Goal: Obtain resource: Download file/media

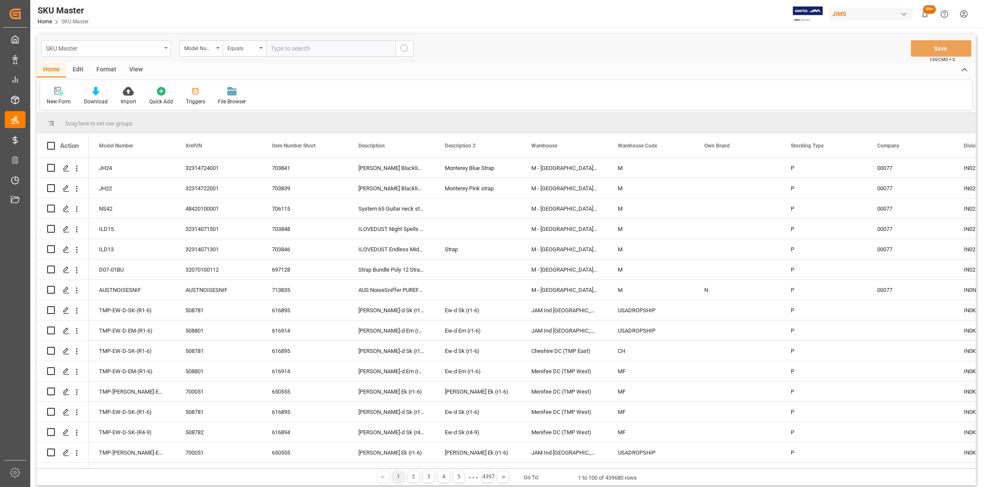
click at [163, 48] on div "SKU Master" at bounding box center [106, 48] width 130 height 16
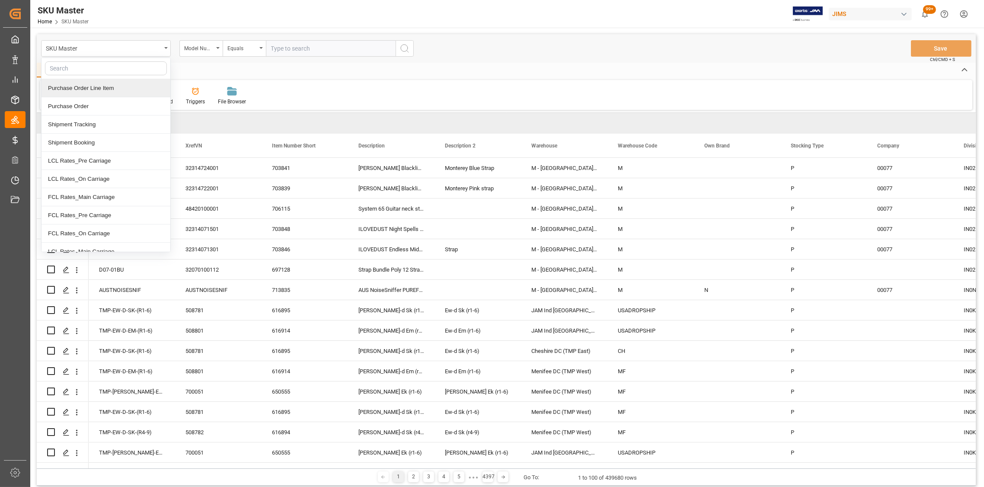
click at [97, 85] on div "Purchase Order Line Item" at bounding box center [106, 88] width 129 height 18
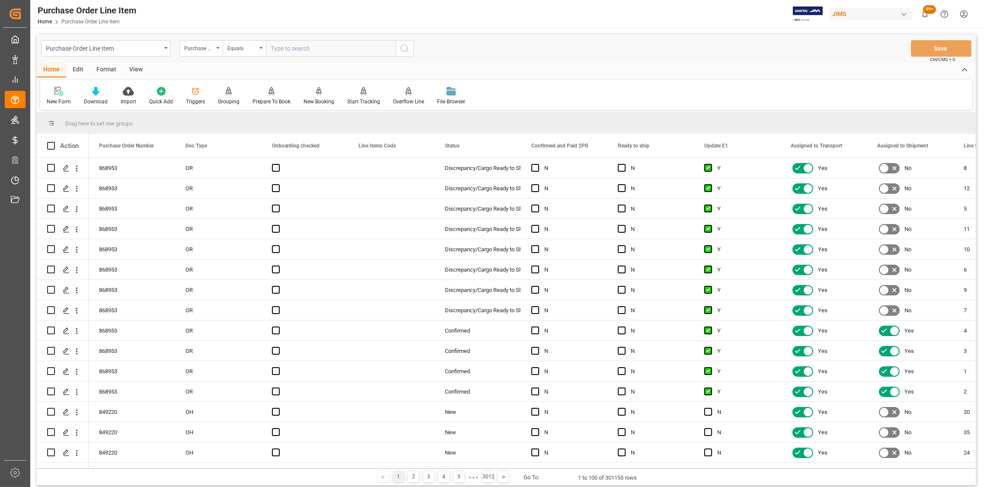
click at [90, 96] on div "Download" at bounding box center [95, 95] width 37 height 19
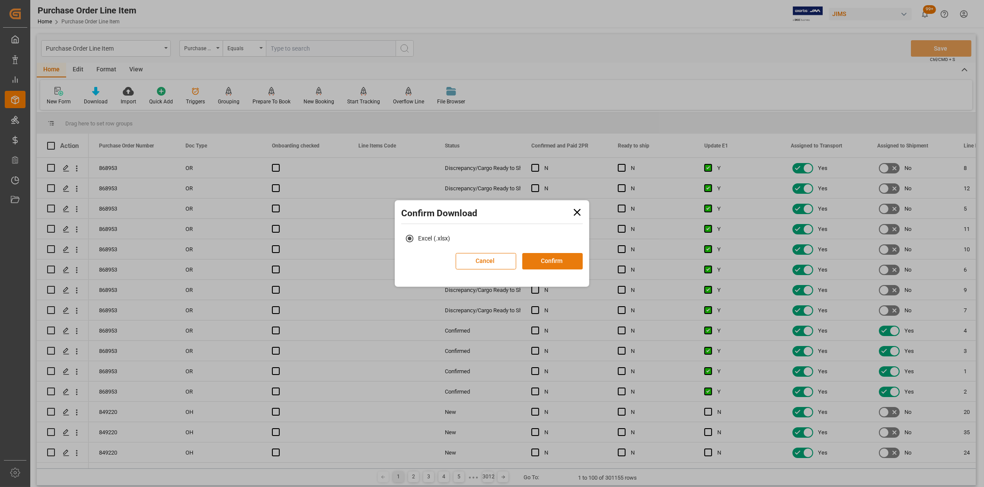
click at [547, 263] on button "Confirm" at bounding box center [552, 261] width 61 height 16
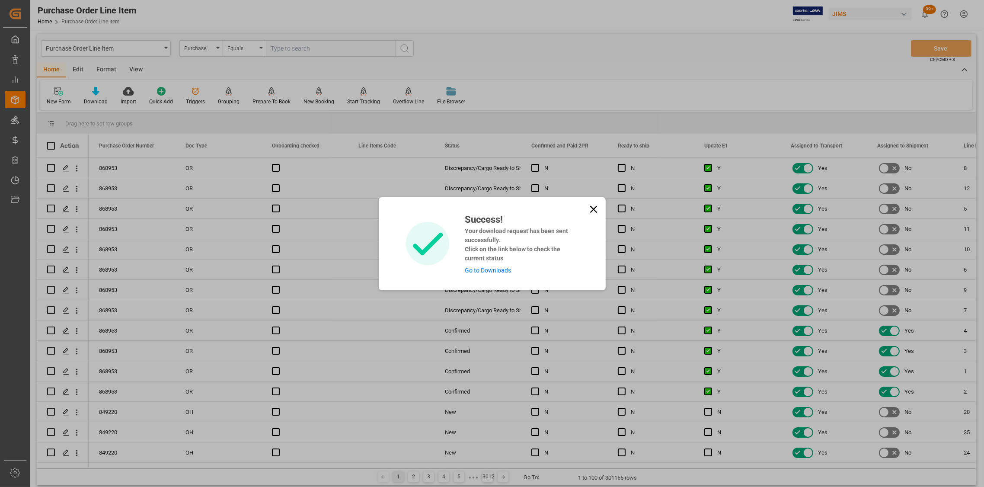
click at [590, 207] on icon at bounding box center [594, 209] width 12 height 12
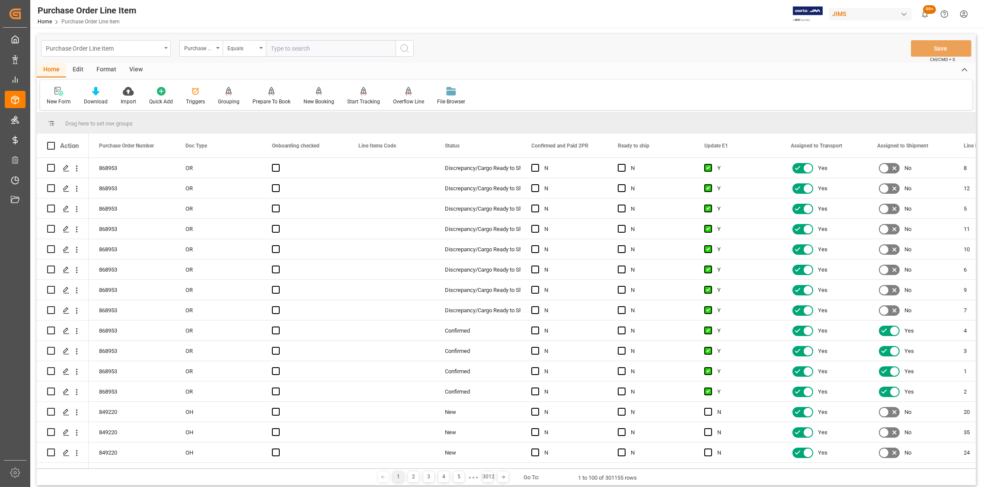
click at [162, 45] on div "Purchase Order Line Item" at bounding box center [106, 48] width 130 height 16
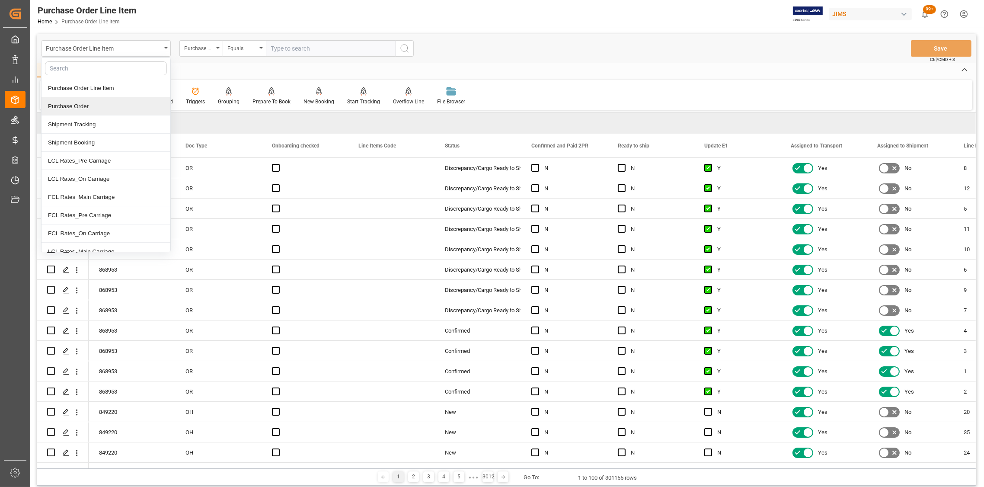
click at [96, 106] on div "Purchase Order" at bounding box center [106, 106] width 129 height 18
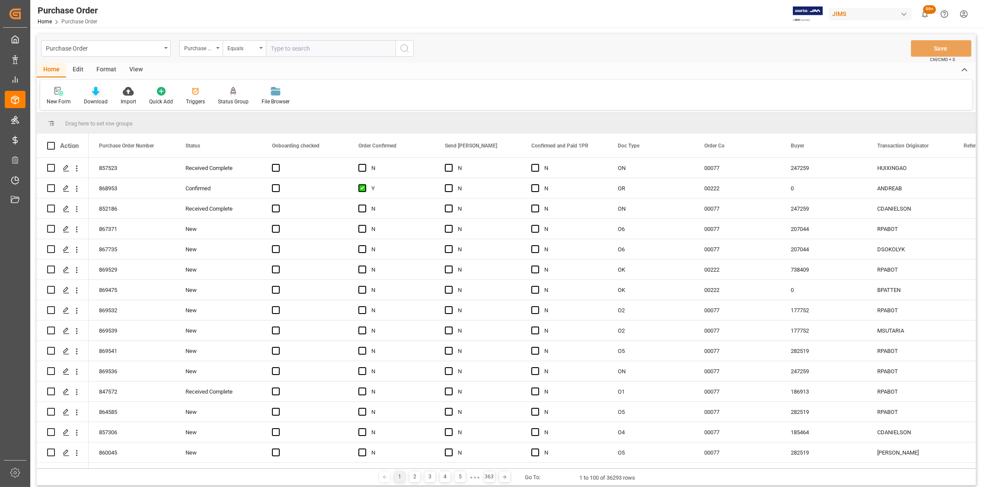
click at [93, 93] on icon at bounding box center [95, 91] width 7 height 9
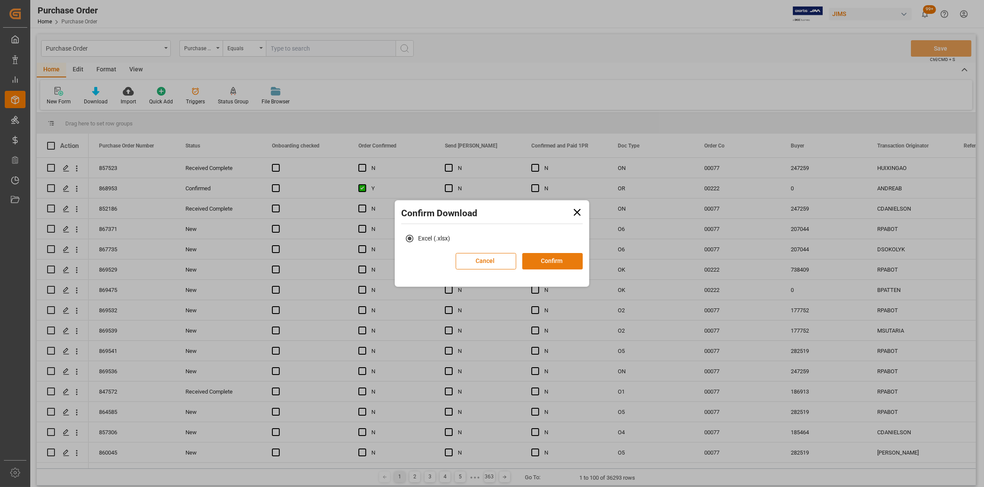
click at [559, 263] on button "Confirm" at bounding box center [552, 261] width 61 height 16
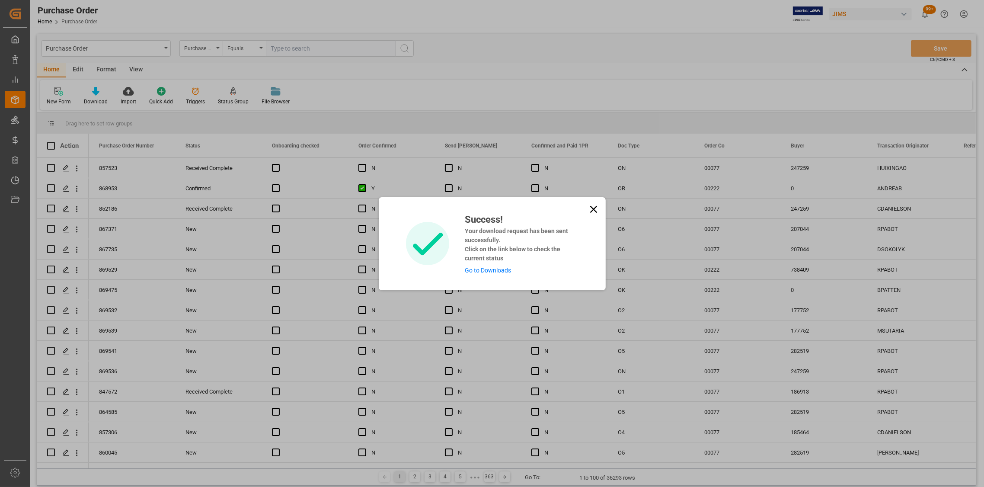
click at [591, 205] on icon at bounding box center [594, 209] width 12 height 12
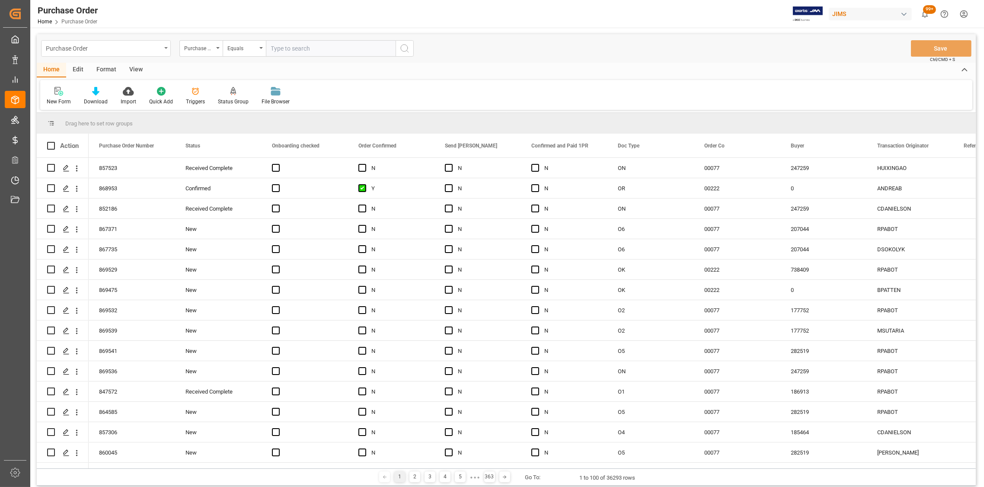
click at [114, 50] on div "Purchase Order" at bounding box center [103, 47] width 115 height 11
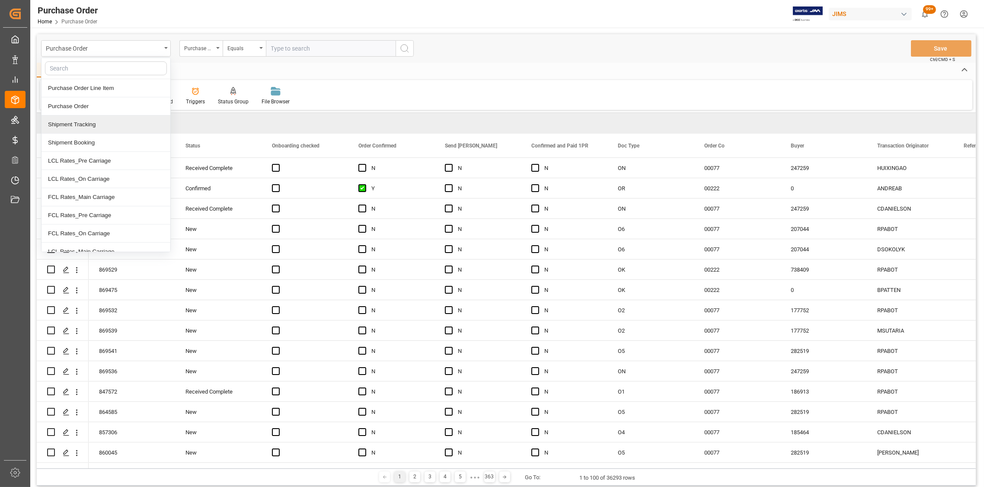
click at [91, 128] on div "Shipment Tracking" at bounding box center [106, 124] width 129 height 18
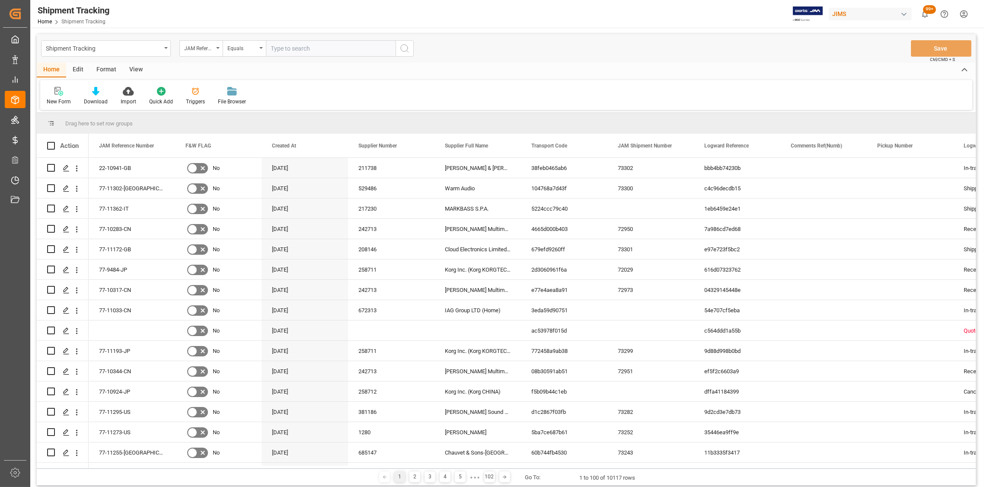
click at [93, 98] on div "Download" at bounding box center [96, 102] width 24 height 8
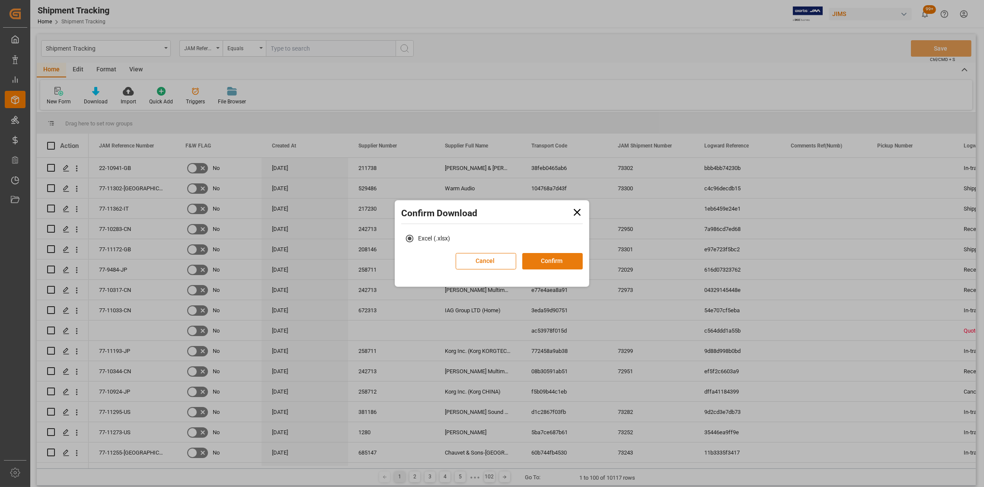
click at [557, 260] on button "Confirm" at bounding box center [552, 261] width 61 height 16
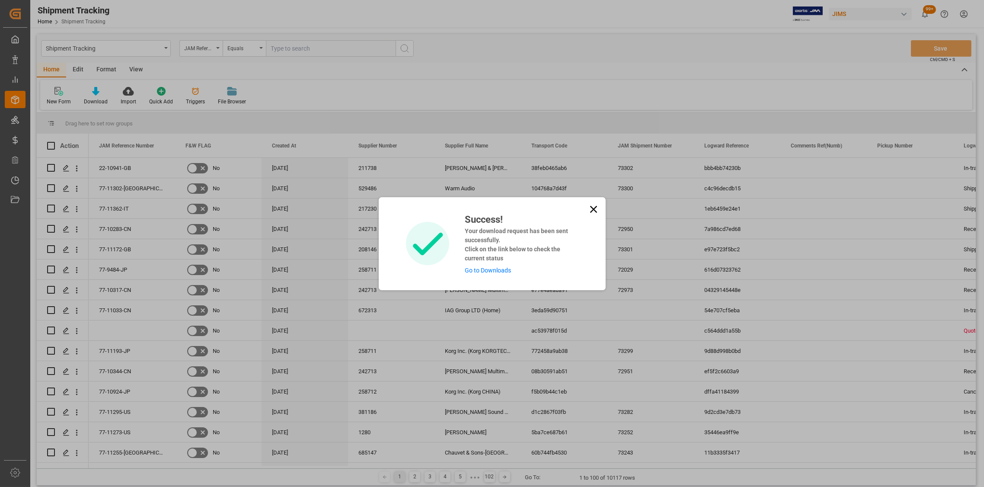
click at [594, 209] on icon at bounding box center [594, 209] width 12 height 12
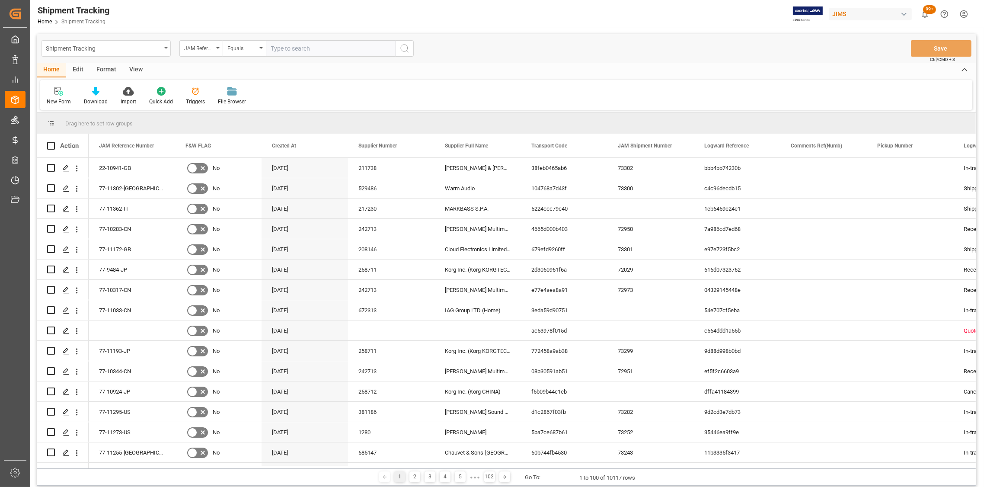
click at [68, 50] on div "Shipment Tracking" at bounding box center [103, 47] width 115 height 11
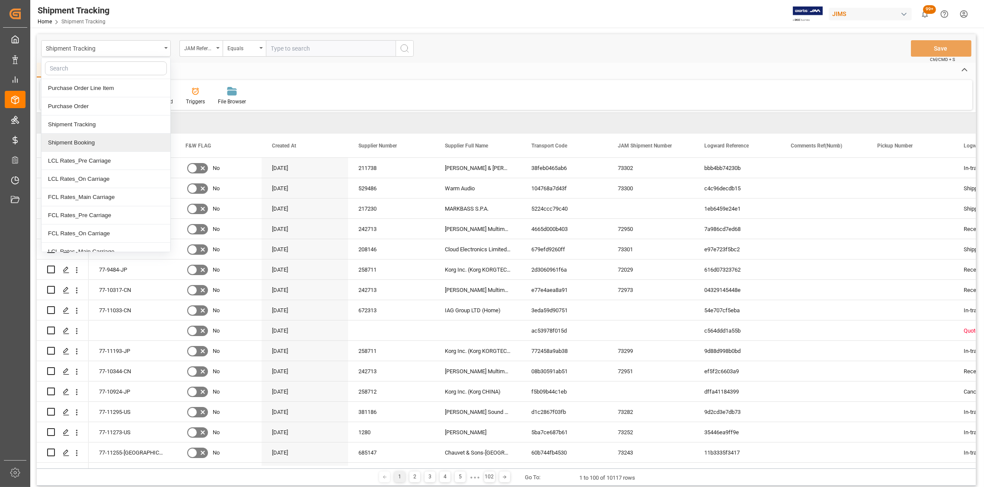
click at [81, 141] on div "Shipment Booking" at bounding box center [106, 143] width 129 height 18
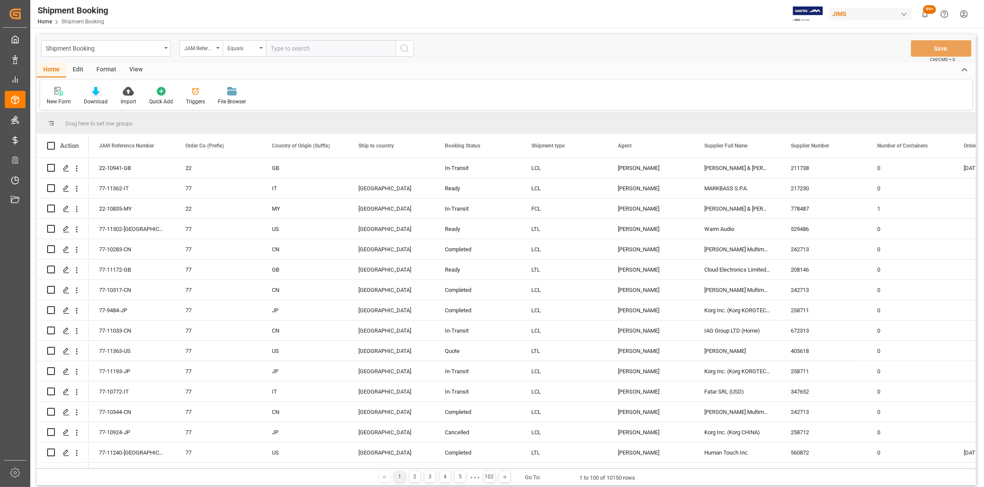
click at [95, 93] on icon at bounding box center [95, 91] width 7 height 9
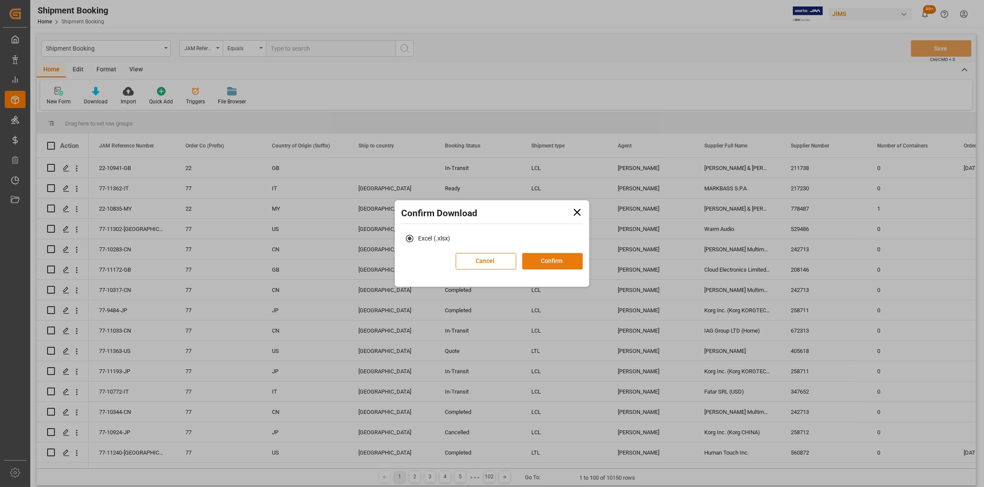
click at [550, 261] on button "Confirm" at bounding box center [552, 261] width 61 height 16
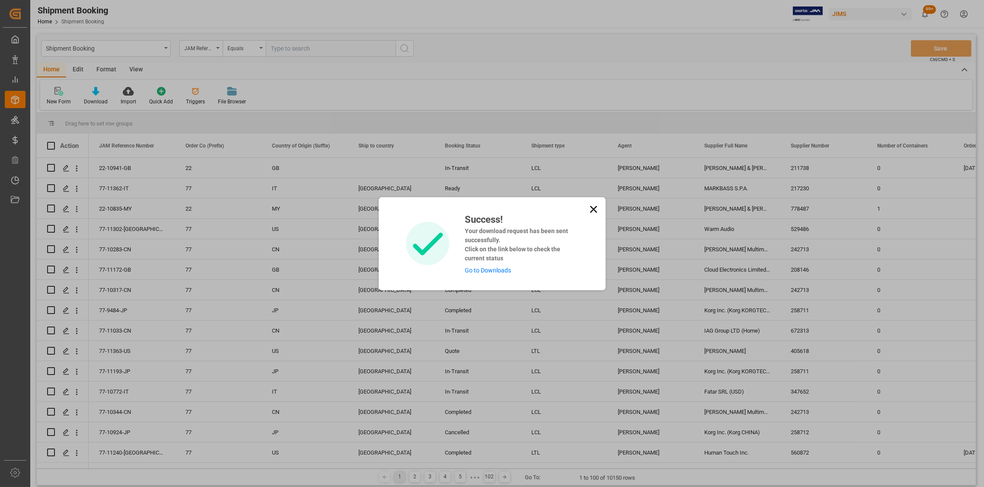
click at [479, 269] on link "Go to Downloads" at bounding box center [488, 270] width 46 height 7
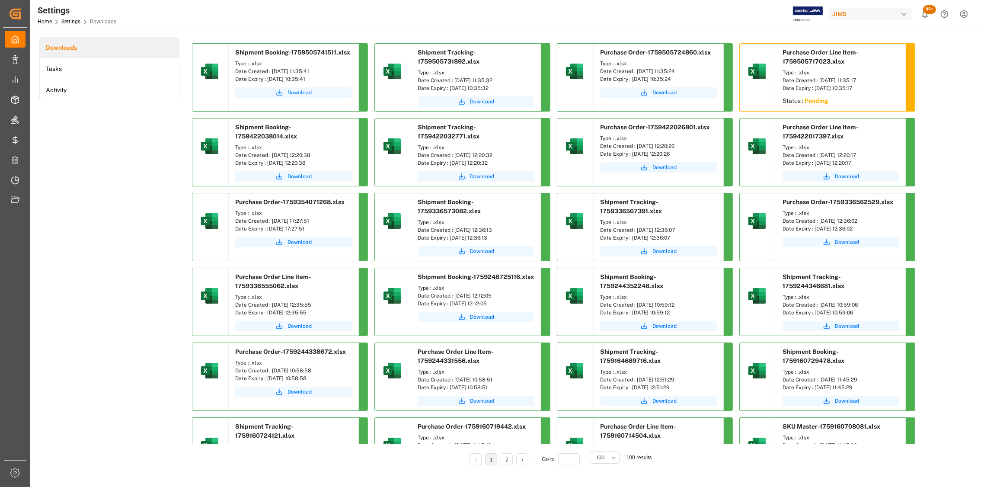
click at [297, 94] on span "Download" at bounding box center [300, 93] width 24 height 8
click at [298, 93] on span "Download" at bounding box center [300, 93] width 24 height 8
click at [480, 102] on span "Download" at bounding box center [482, 102] width 24 height 8
click at [54, 71] on li "Tasks" at bounding box center [109, 68] width 139 height 21
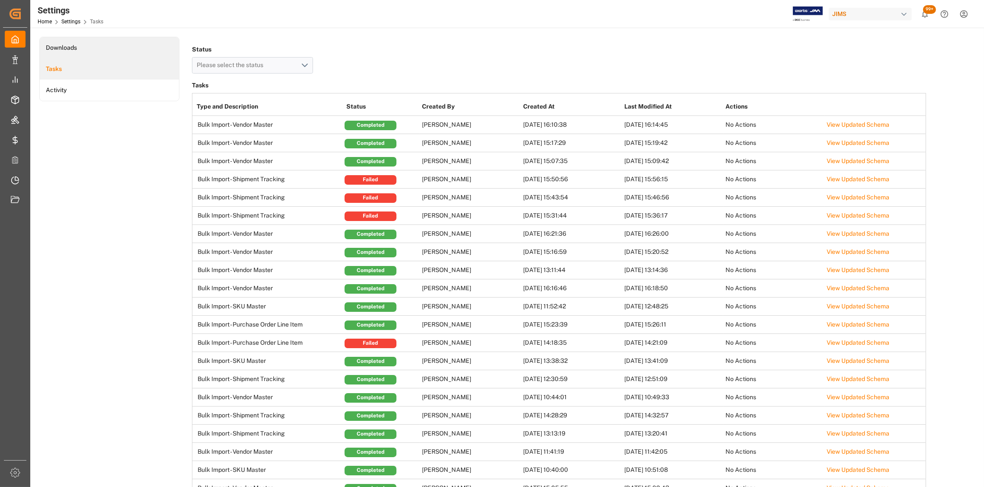
click at [67, 49] on li "Downloads" at bounding box center [109, 47] width 139 height 21
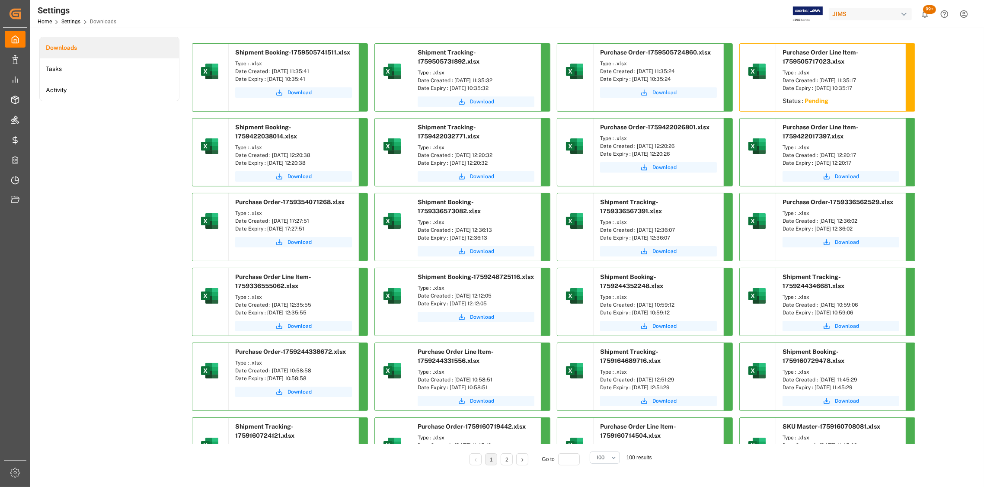
click at [667, 92] on span "Download" at bounding box center [664, 93] width 24 height 8
click at [848, 100] on span "Download" at bounding box center [847, 102] width 24 height 8
drag, startPoint x: 326, startPoint y: 71, endPoint x: 272, endPoint y: 73, distance: 54.1
click at [272, 73] on div "Date Created : [DATE] 11:35:41" at bounding box center [293, 71] width 117 height 8
copy div "03-10-2025 11:35:41"
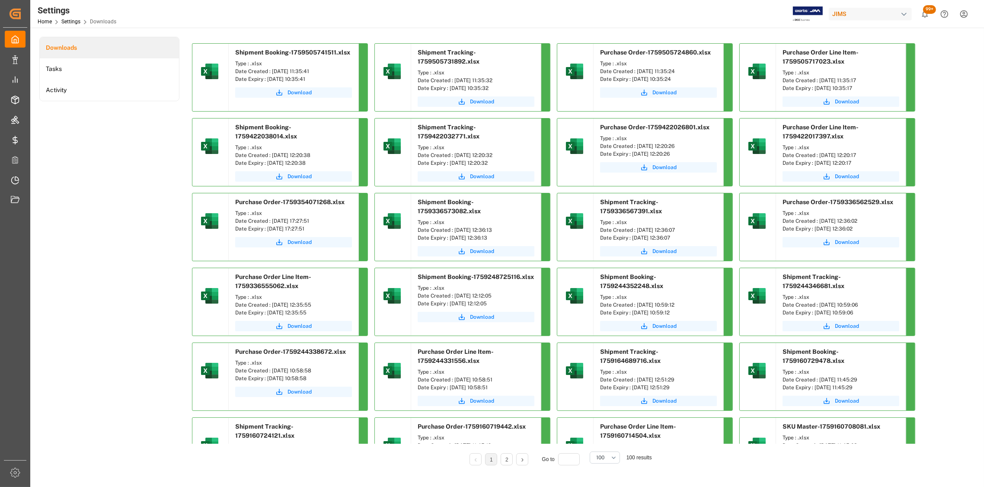
drag, startPoint x: 505, startPoint y: 80, endPoint x: 453, endPoint y: 79, distance: 51.5
click at [453, 79] on div "Date Created : [DATE] 11:35:32" at bounding box center [476, 81] width 117 height 8
copy div "03-10-2025 11:35:32"
drag, startPoint x: 692, startPoint y: 71, endPoint x: 637, endPoint y: 71, distance: 54.9
click at [637, 71] on div "Date Created : [DATE] 11:35:24" at bounding box center [658, 71] width 117 height 8
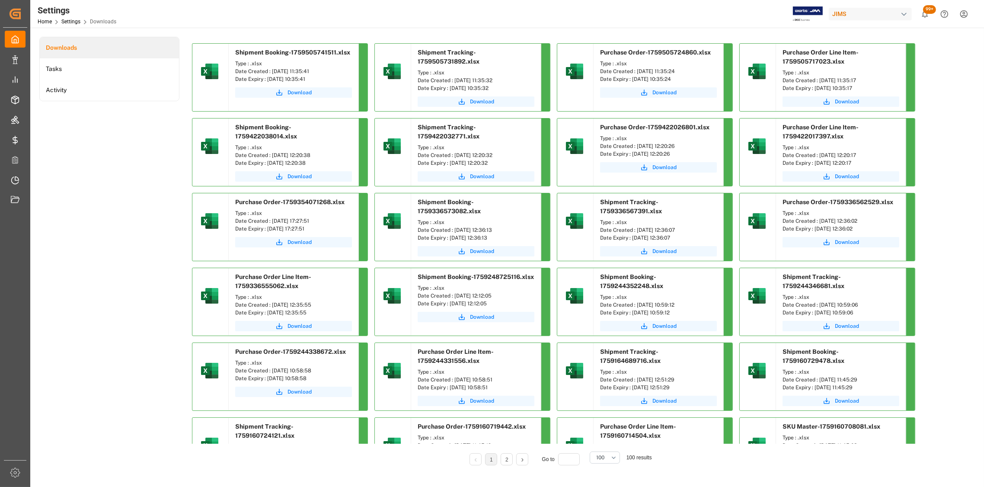
copy div "03-10-2025 11:35:24"
drag, startPoint x: 873, startPoint y: 79, endPoint x: 819, endPoint y: 82, distance: 54.6
click at [819, 82] on div "Date Created : [DATE] 11:35:17" at bounding box center [841, 81] width 117 height 8
copy div "03-10-2025 11:35:17"
